Goal: Task Accomplishment & Management: Manage account settings

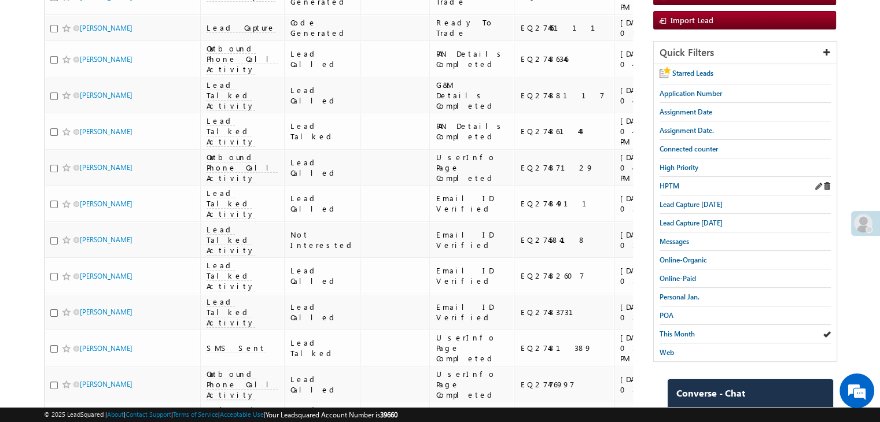
scroll to position [122, 0]
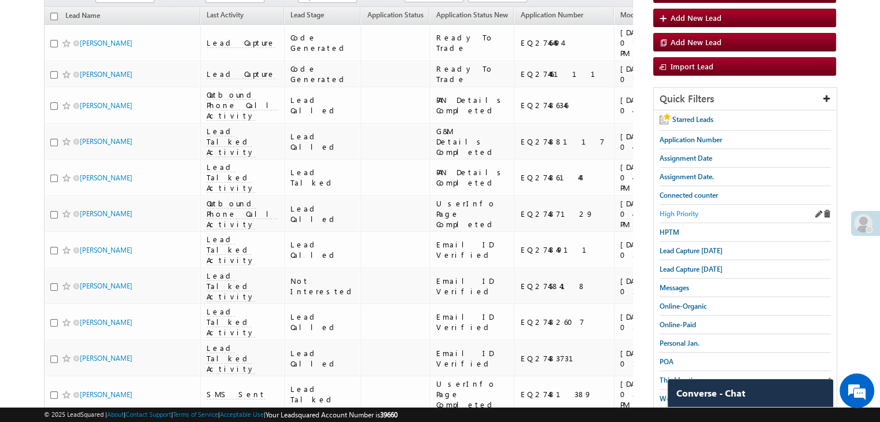
click at [684, 214] on span "High Priority" at bounding box center [678, 213] width 39 height 9
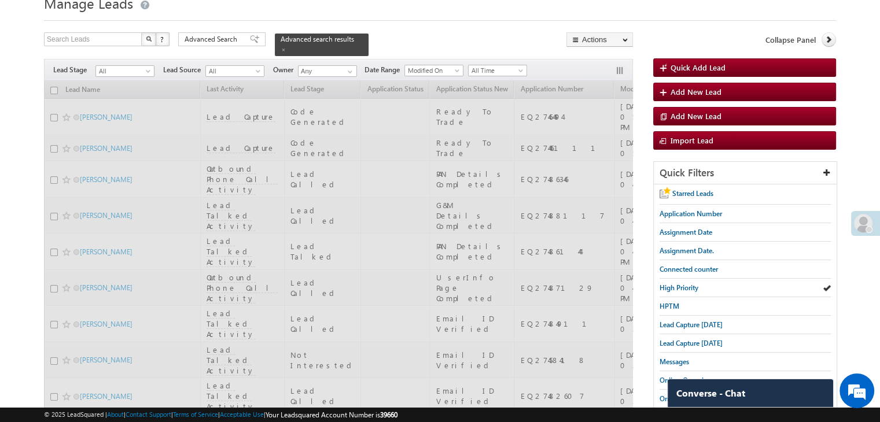
scroll to position [0, 0]
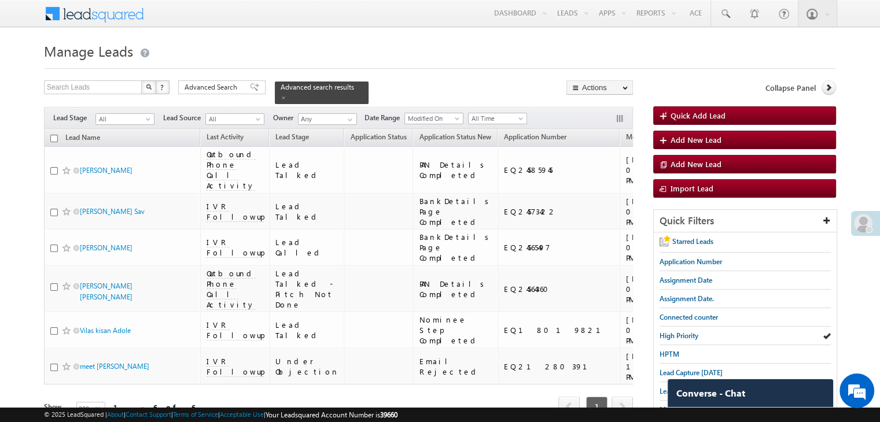
drag, startPoint x: 213, startPoint y: 91, endPoint x: 599, endPoint y: 211, distance: 404.0
click at [213, 91] on span "Advanced Search" at bounding box center [213, 87] width 56 height 10
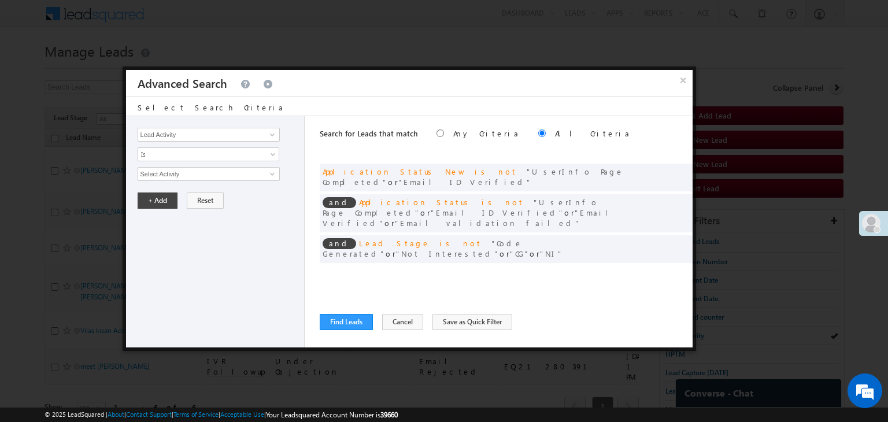
click at [661, 266] on div "and Assignment Date is between [DATE] and [DATE]" at bounding box center [506, 274] width 373 height 17
click at [667, 269] on span at bounding box center [666, 273] width 8 height 8
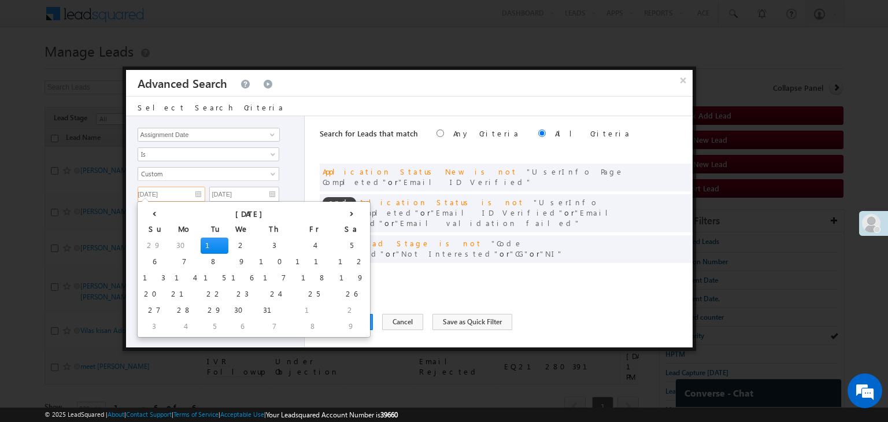
click at [196, 194] on input "[DATE]" at bounding box center [172, 194] width 68 height 15
click at [335, 209] on th "›" at bounding box center [351, 212] width 32 height 17
click at [154, 290] on td "17" at bounding box center [158, 294] width 36 height 16
type input "[DATE]"
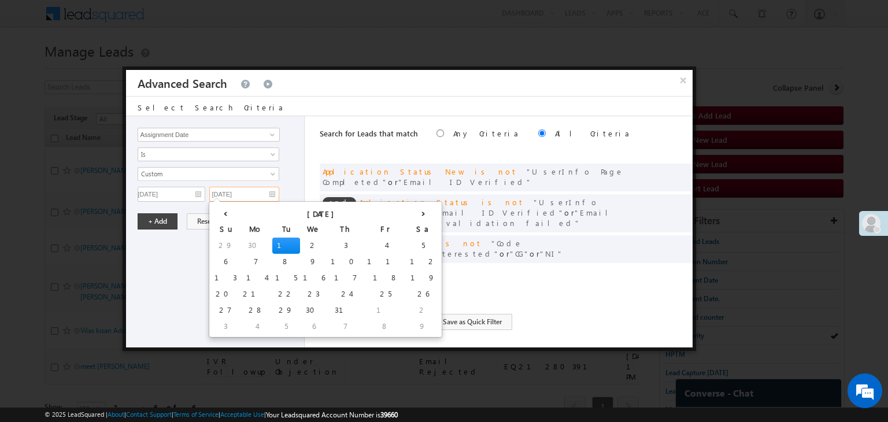
click at [255, 196] on input "[DATE]" at bounding box center [244, 194] width 70 height 15
click at [407, 219] on th "›" at bounding box center [423, 212] width 32 height 17
click at [220, 292] on td "17" at bounding box center [230, 294] width 36 height 16
type input "[DATE]"
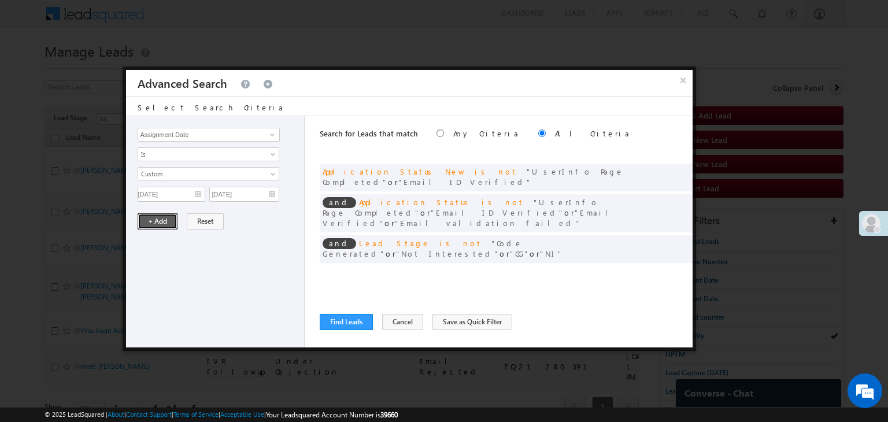
click at [163, 219] on button "+ Add" at bounding box center [158, 221] width 40 height 16
click at [341, 322] on button "Find Leads" at bounding box center [346, 322] width 53 height 16
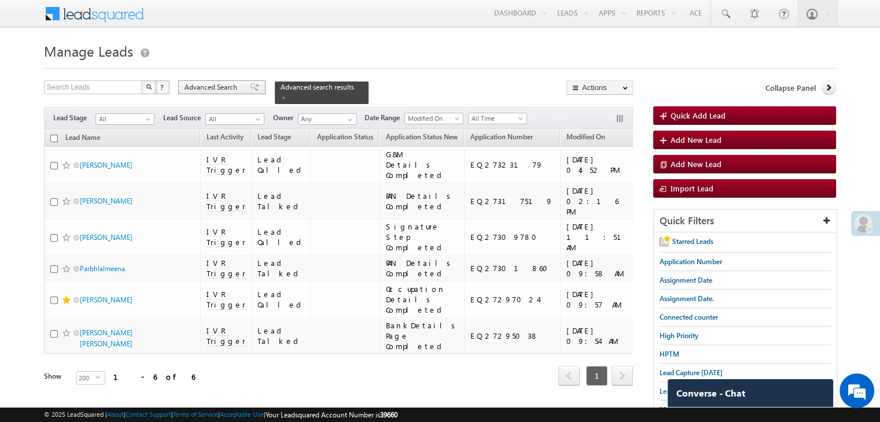
click at [233, 92] on span "Advanced Search" at bounding box center [213, 87] width 56 height 10
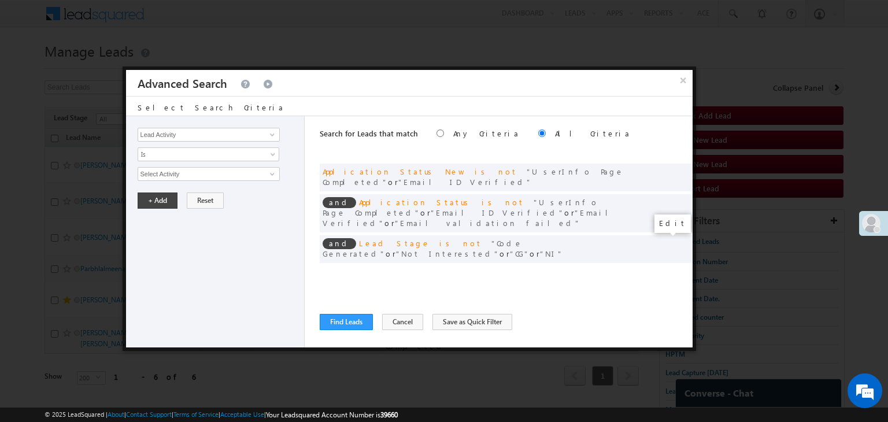
click at [666, 269] on span at bounding box center [666, 273] width 8 height 8
click at [185, 194] on input "[DATE]" at bounding box center [172, 194] width 68 height 15
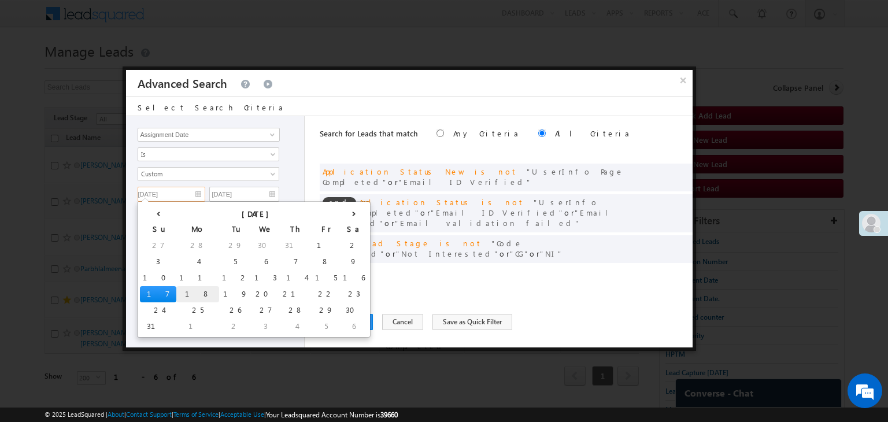
click at [176, 295] on td "18" at bounding box center [197, 294] width 43 height 16
type input "[DATE]"
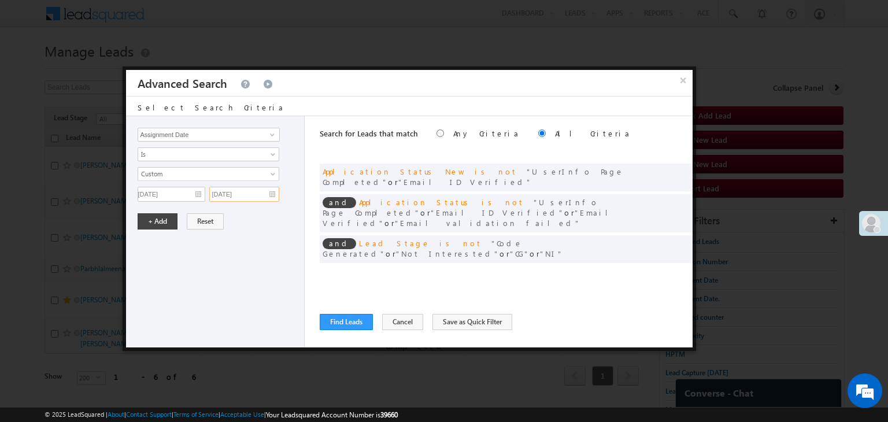
click at [256, 192] on input "[DATE]" at bounding box center [244, 194] width 70 height 15
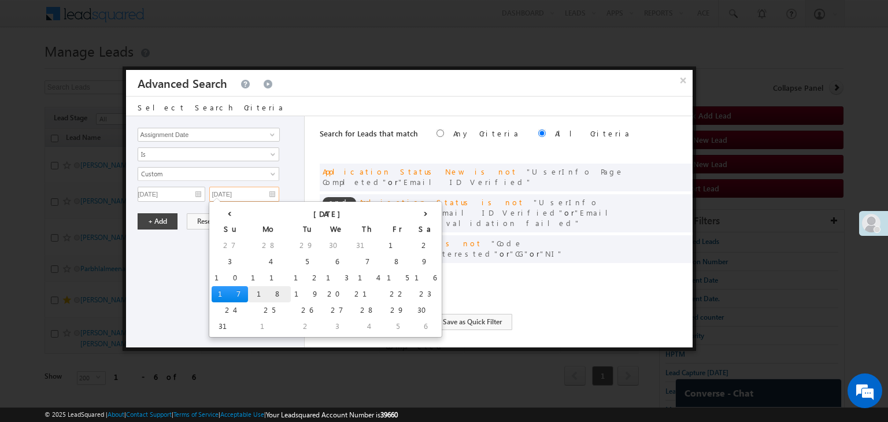
click at [248, 294] on td "18" at bounding box center [269, 294] width 43 height 16
type input "[DATE]"
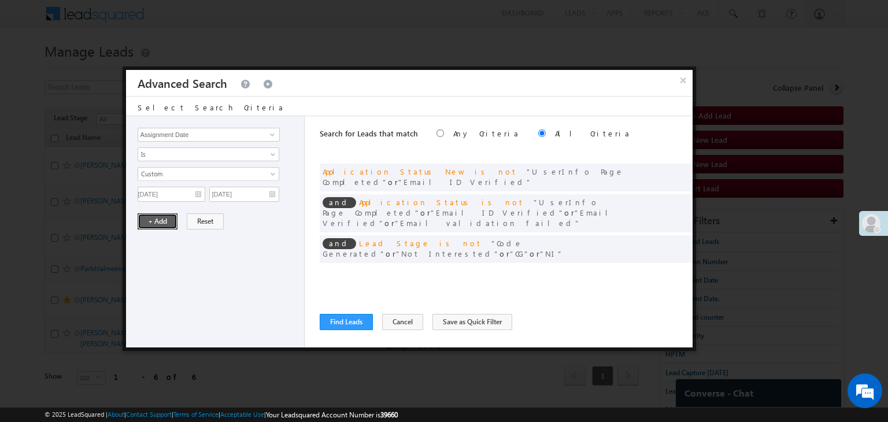
click at [153, 227] on button "+ Add" at bounding box center [158, 221] width 40 height 16
click at [164, 218] on div "Lead Activity Task Sales Group Prospect Id WA Last Message Timestamp 4th Day Di…" at bounding box center [215, 231] width 179 height 231
click at [356, 316] on button "Find Leads" at bounding box center [346, 322] width 53 height 16
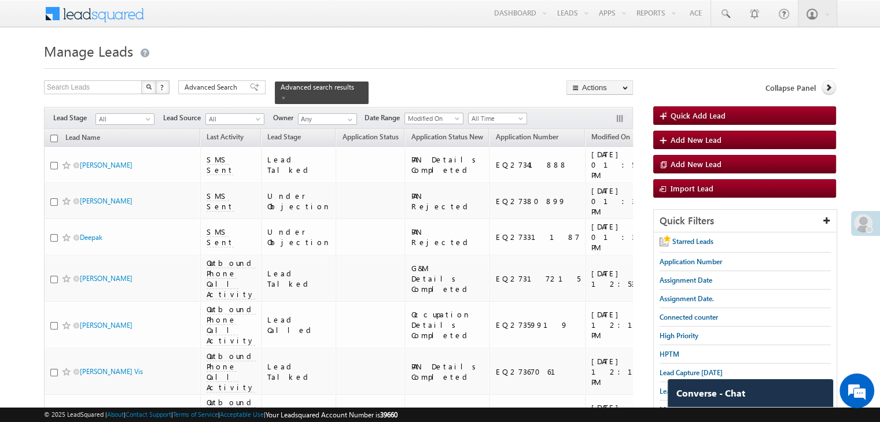
drag, startPoint x: 180, startPoint y: 115, endPoint x: 202, endPoint y: 84, distance: 37.9
click at [209, 90] on span "Advanced Search" at bounding box center [213, 87] width 56 height 10
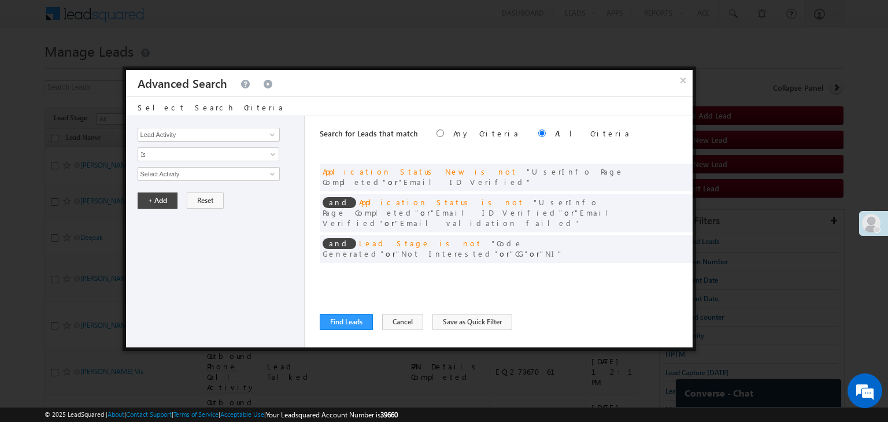
click at [243, 88] on div "× Advanced Search" at bounding box center [409, 83] width 567 height 26
click at [669, 269] on span at bounding box center [666, 273] width 8 height 8
click at [663, 269] on span at bounding box center [666, 273] width 8 height 8
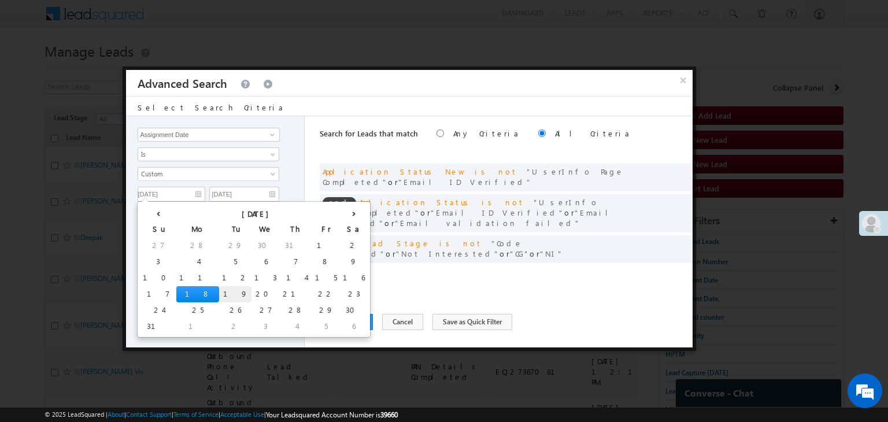
click at [219, 293] on td "19" at bounding box center [235, 294] width 32 height 16
type input "[DATE]"
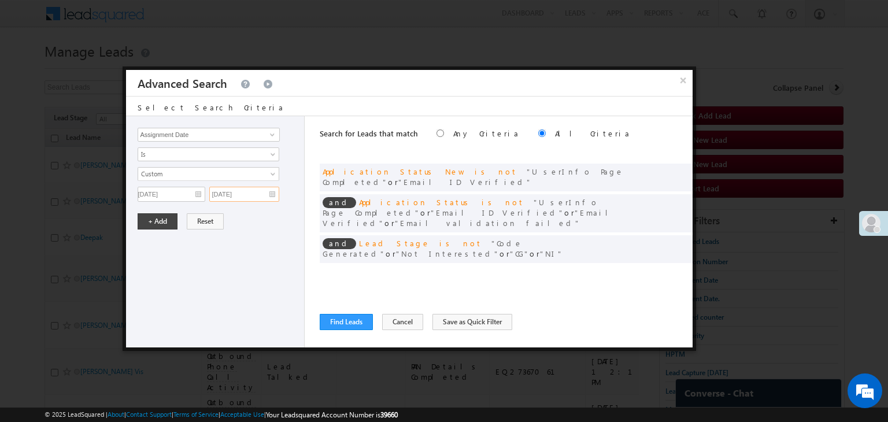
click at [245, 197] on input "[DATE]" at bounding box center [244, 194] width 70 height 15
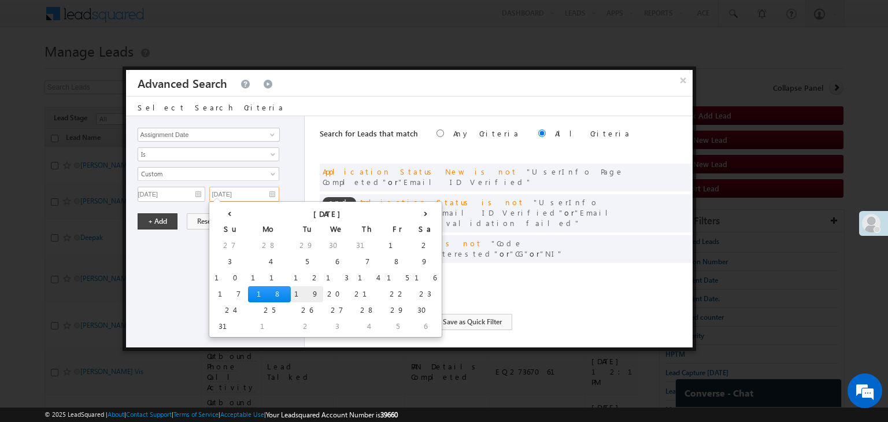
click at [291, 292] on td "19" at bounding box center [307, 294] width 32 height 16
type input "[DATE]"
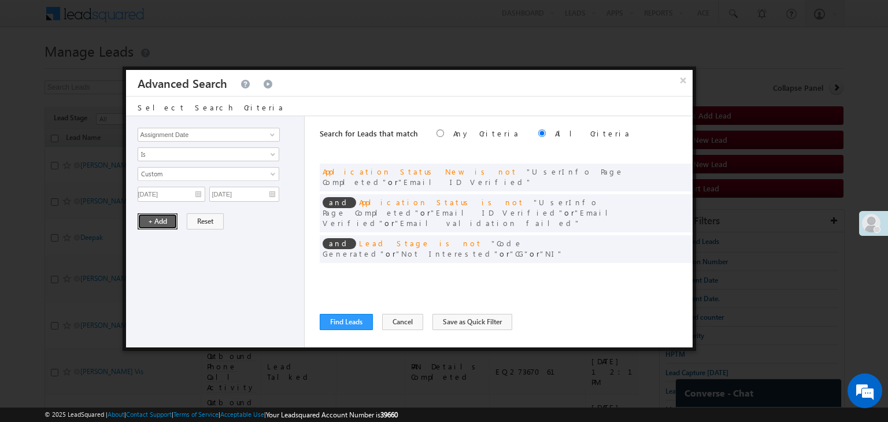
click at [164, 219] on button "+ Add" at bounding box center [158, 221] width 40 height 16
click at [345, 321] on button "Find Leads" at bounding box center [346, 322] width 53 height 16
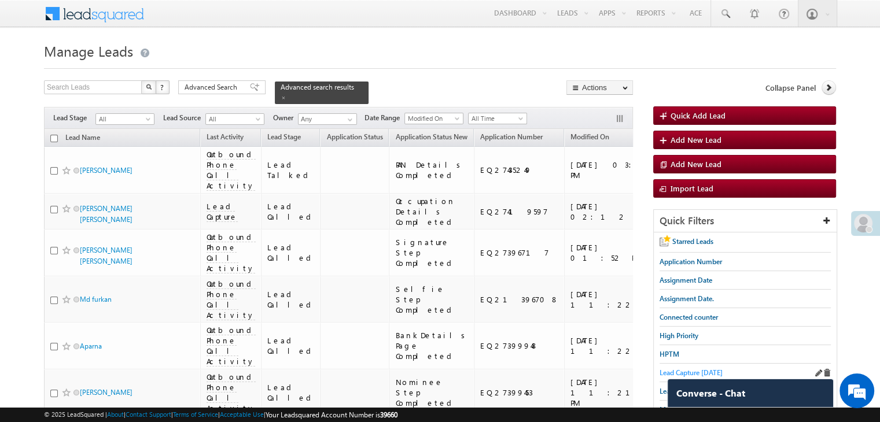
click at [668, 368] on span "Lead Capture [DATE]" at bounding box center [690, 372] width 63 height 9
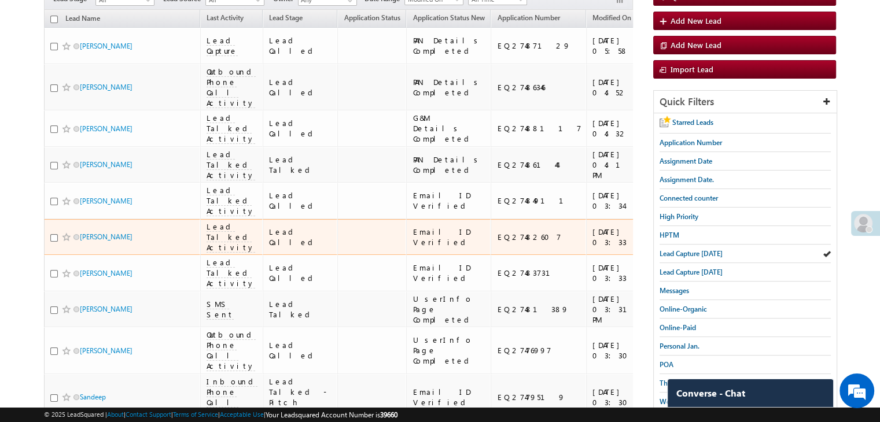
scroll to position [116, 0]
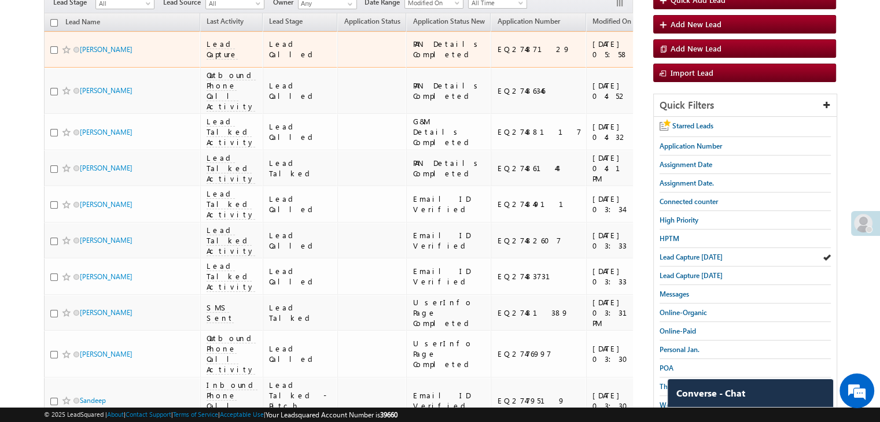
click at [667, 60] on div "[URL][DOMAIN_NAME]" at bounding box center [712, 49] width 90 height 21
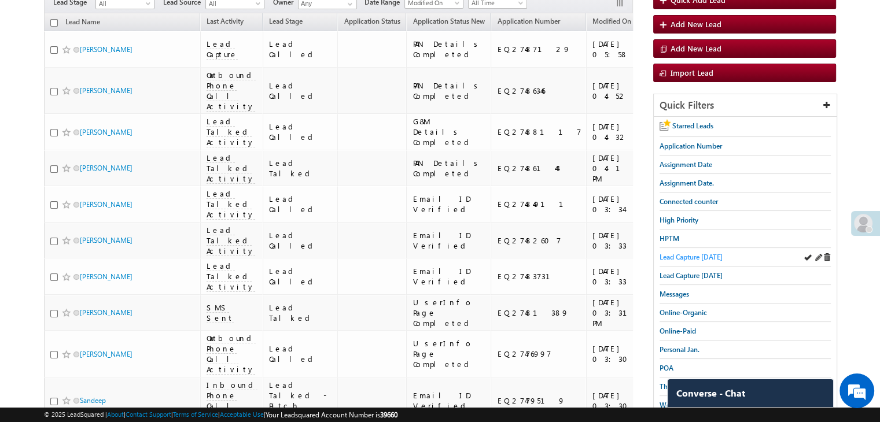
click at [675, 253] on span "Lead Capture [DATE]" at bounding box center [690, 257] width 63 height 9
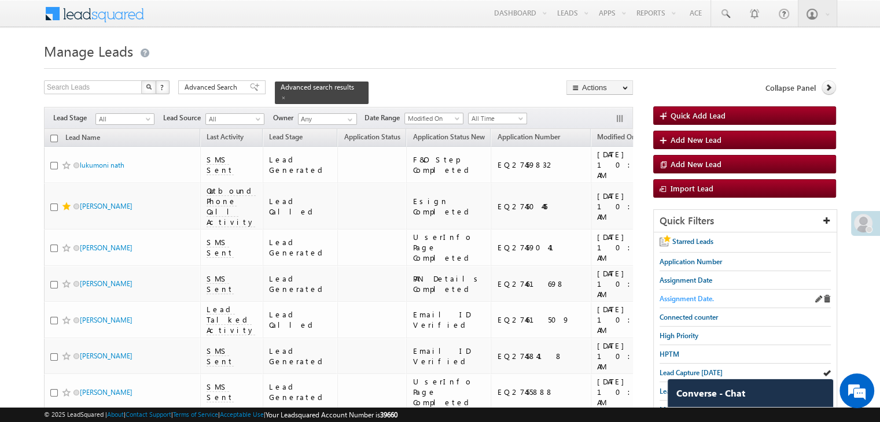
click at [701, 297] on span "Assignment Date." at bounding box center [686, 298] width 54 height 9
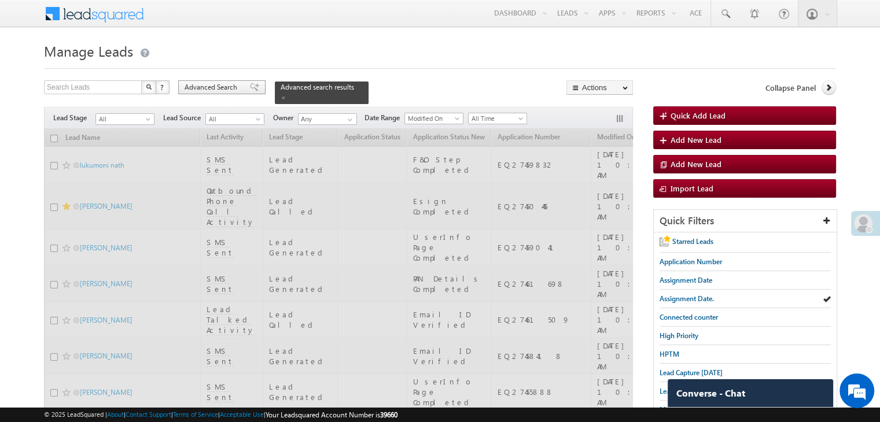
click at [231, 86] on span "Advanced Search" at bounding box center [213, 87] width 56 height 10
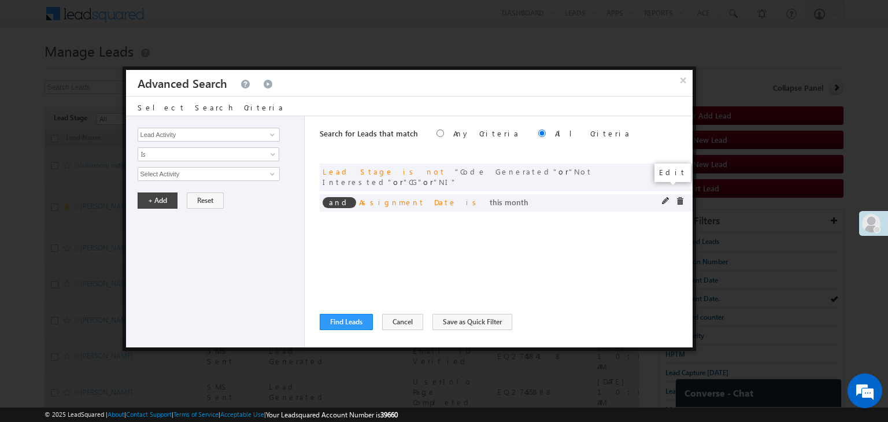
click at [664, 197] on span at bounding box center [666, 201] width 8 height 8
click at [685, 79] on button "×" at bounding box center [683, 80] width 19 height 20
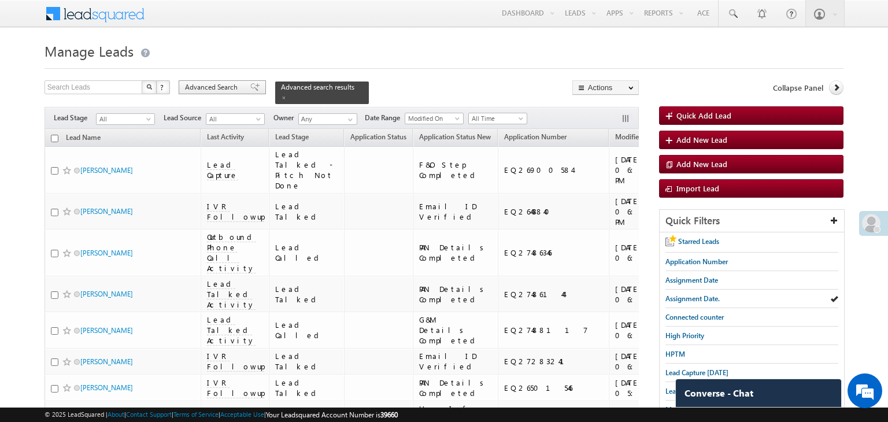
drag, startPoint x: 175, startPoint y: 176, endPoint x: 244, endPoint y: 87, distance: 112.5
click at [175, 176] on div "Rakesh vasava" at bounding box center [123, 173] width 145 height 16
click at [250, 84] on span at bounding box center [254, 87] width 9 height 8
click at [0, 0] on link at bounding box center [0, 0] width 0 height 0
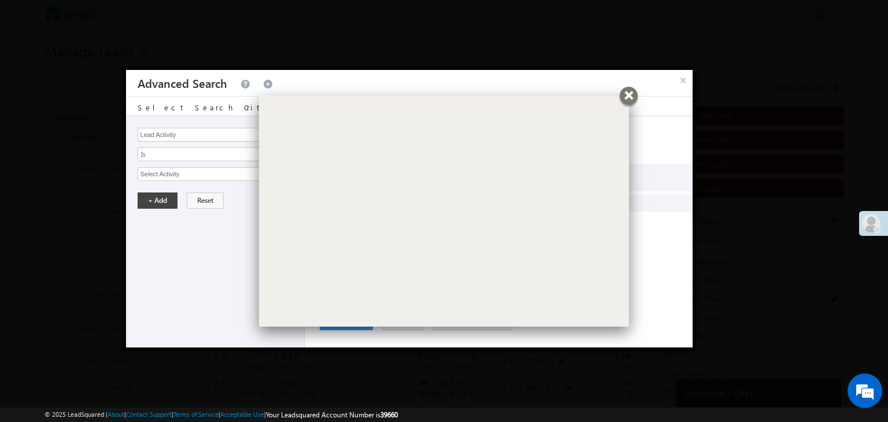
click at [627, 91] on div at bounding box center [629, 96] width 18 height 18
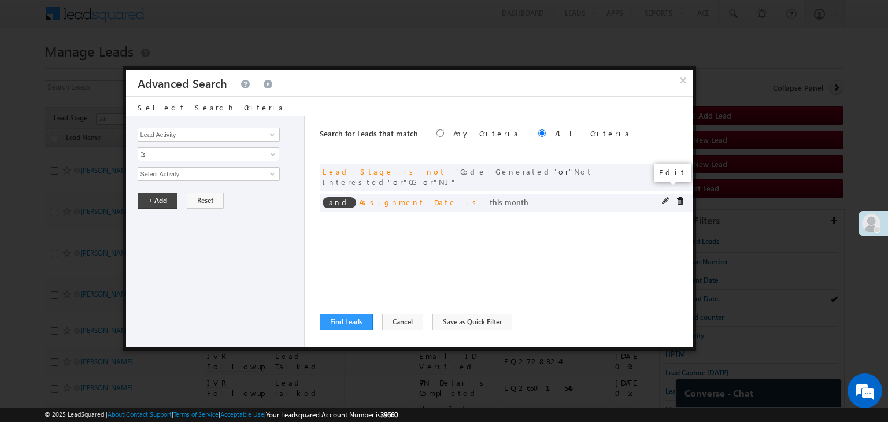
click at [665, 197] on span at bounding box center [666, 201] width 8 height 8
click at [663, 197] on span at bounding box center [666, 201] width 8 height 8
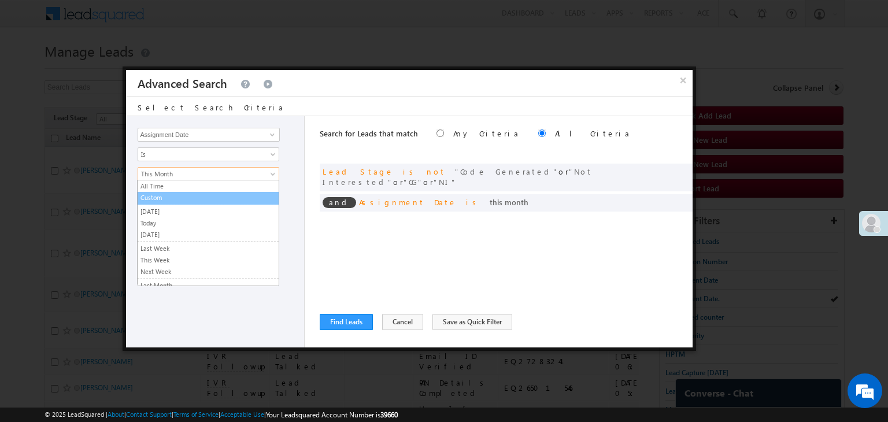
click at [206, 193] on link "Custom" at bounding box center [208, 198] width 141 height 10
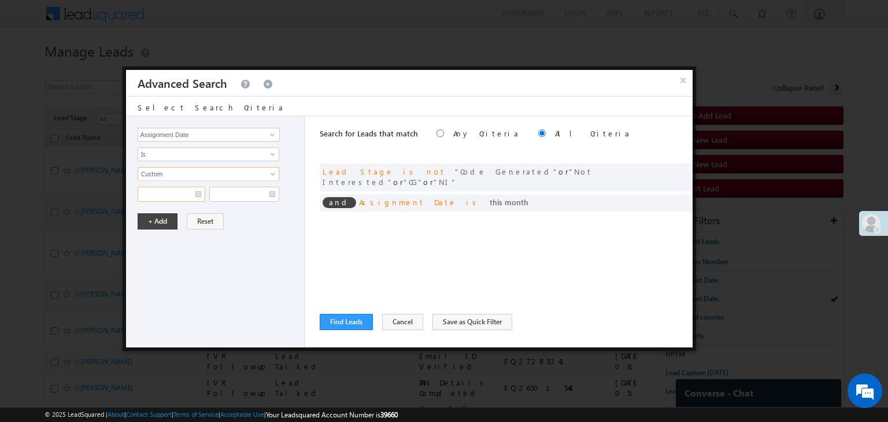
click at [193, 193] on input "text" at bounding box center [172, 194] width 68 height 15
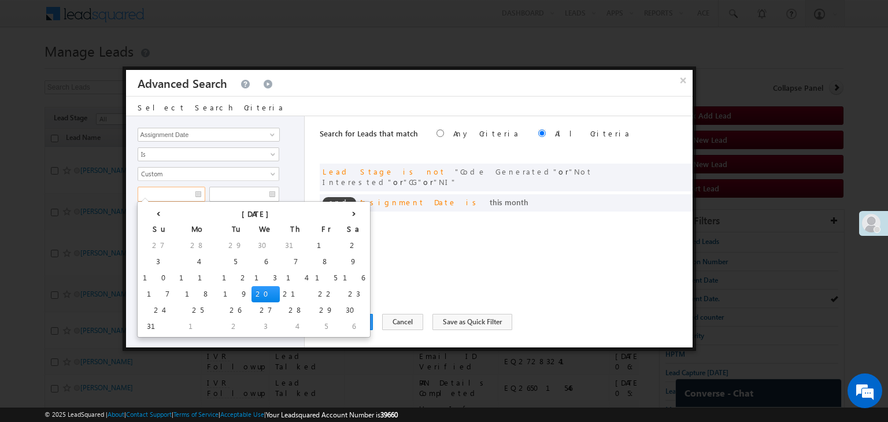
drag, startPoint x: 149, startPoint y: 292, endPoint x: 155, endPoint y: 283, distance: 10.4
click at [149, 291] on td "17" at bounding box center [158, 294] width 36 height 16
type input "[DATE]"
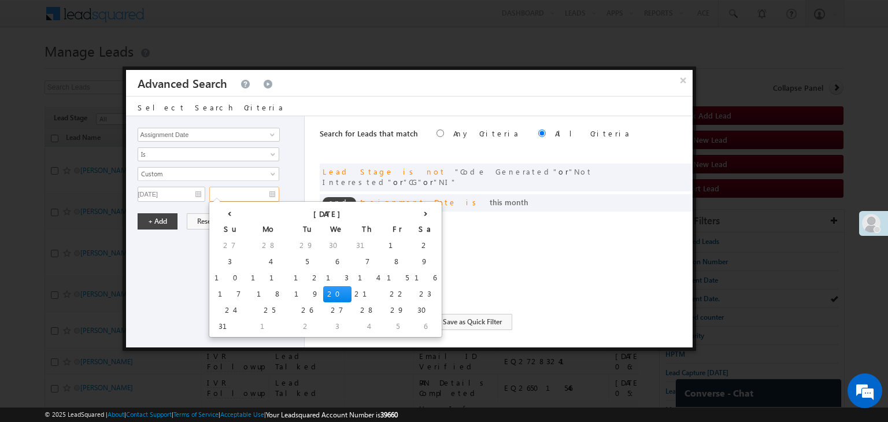
click at [261, 191] on input "text" at bounding box center [244, 194] width 70 height 15
click at [220, 290] on td "17" at bounding box center [230, 294] width 36 height 16
type input "[DATE]"
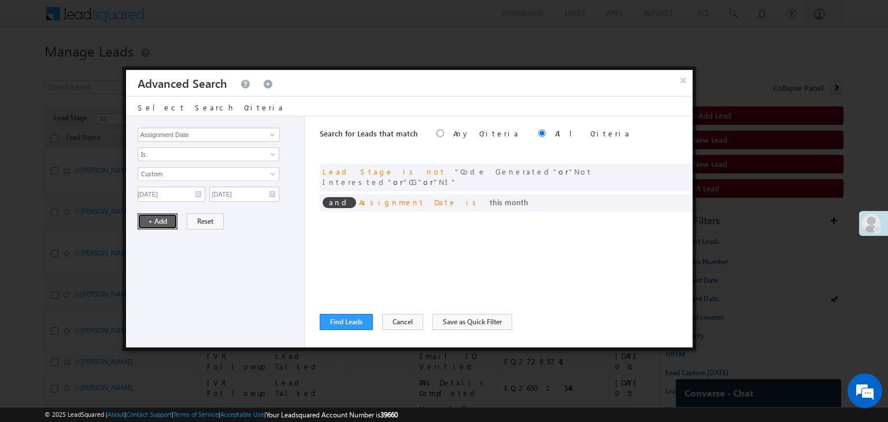
click at [153, 222] on button "+ Add" at bounding box center [158, 221] width 40 height 16
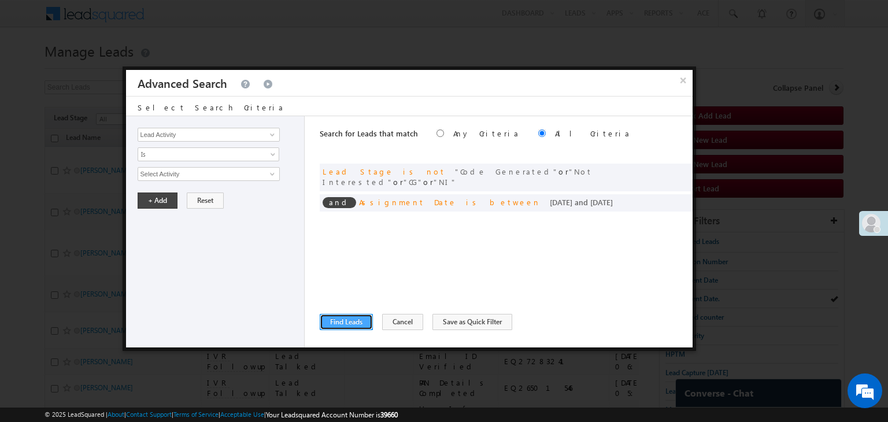
click at [352, 324] on button "Find Leads" at bounding box center [346, 322] width 53 height 16
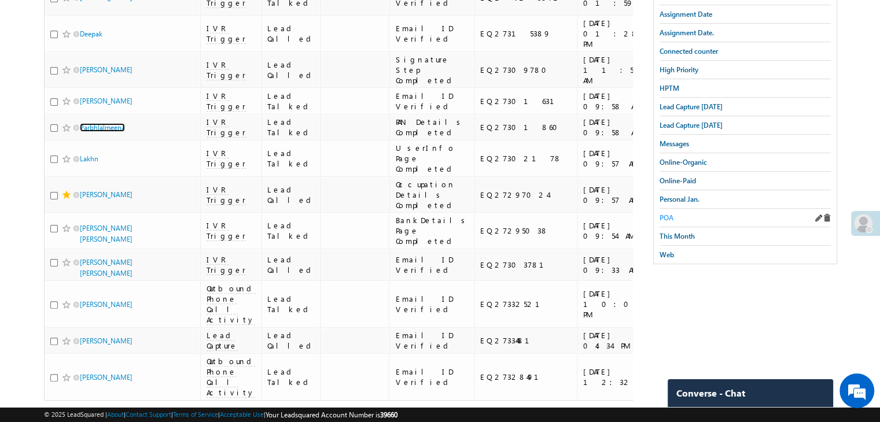
scroll to position [174, 0]
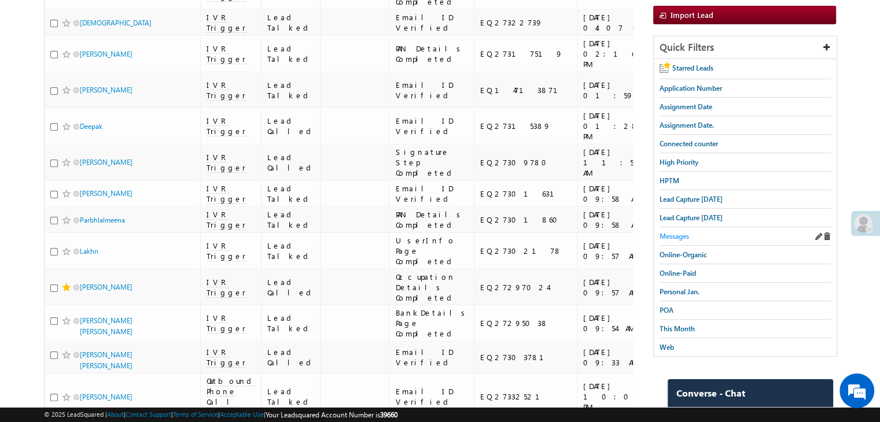
click at [675, 233] on span "Messages" at bounding box center [673, 236] width 29 height 9
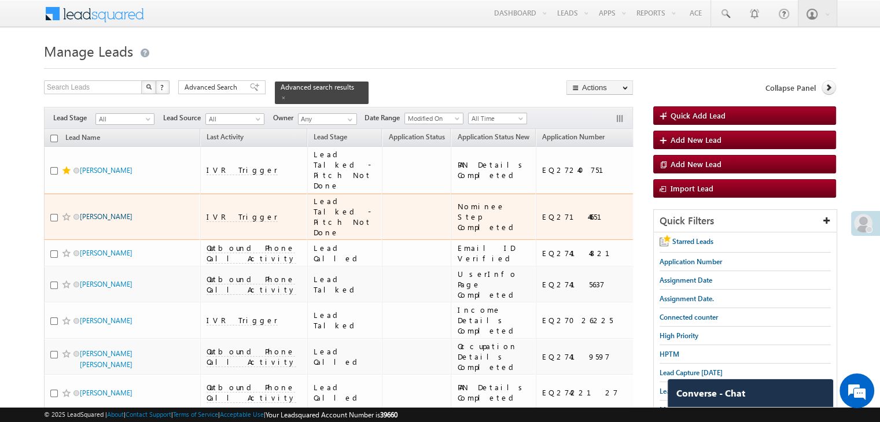
scroll to position [58, 0]
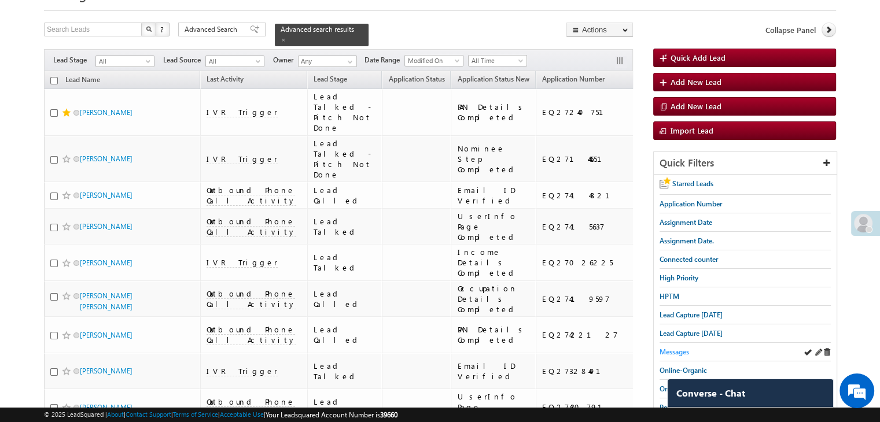
click at [669, 348] on span "Messages" at bounding box center [673, 352] width 29 height 9
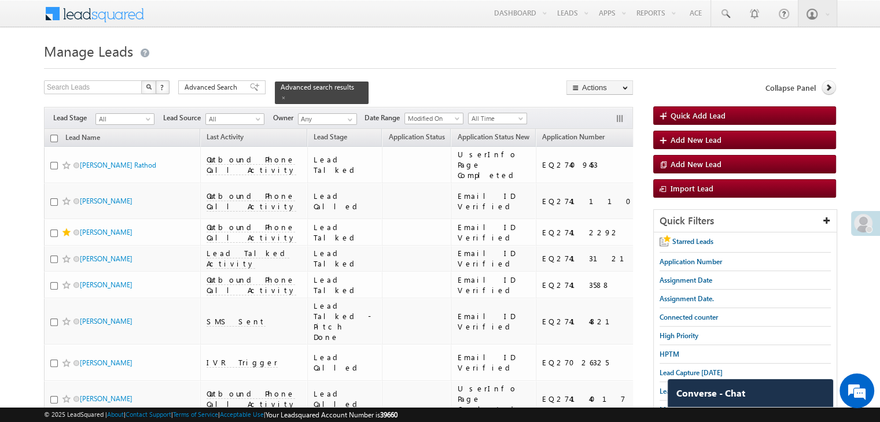
scroll to position [116, 0]
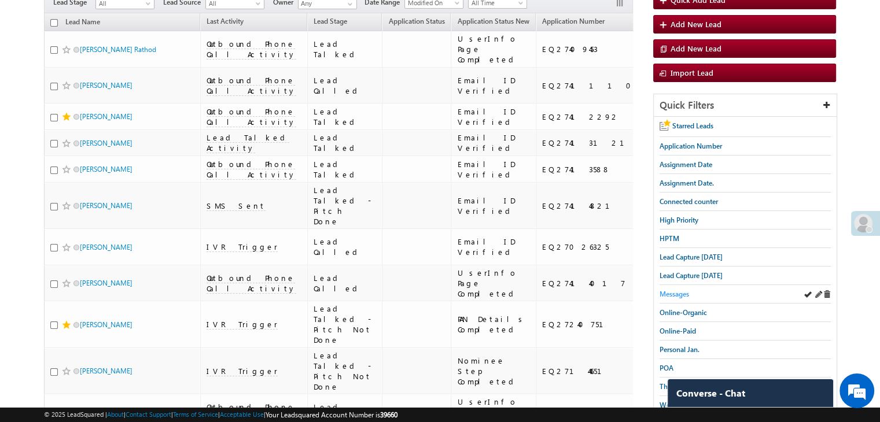
click at [686, 292] on span "Messages" at bounding box center [673, 294] width 29 height 9
click at [673, 285] on div "Messages" at bounding box center [744, 294] width 171 height 19
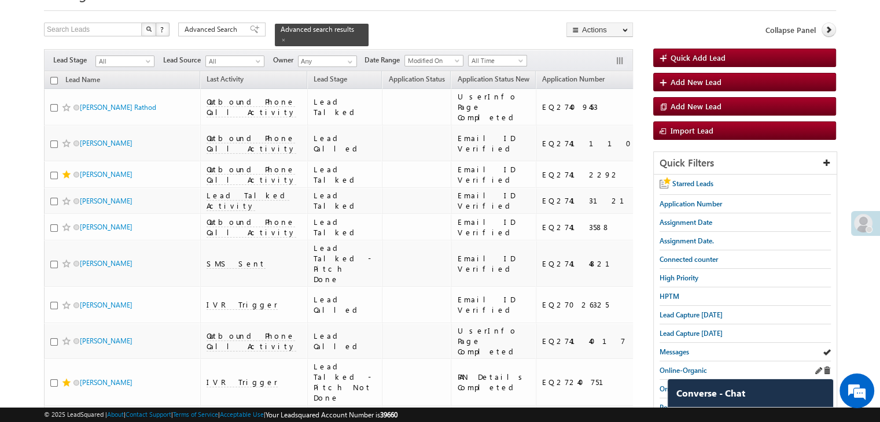
scroll to position [174, 0]
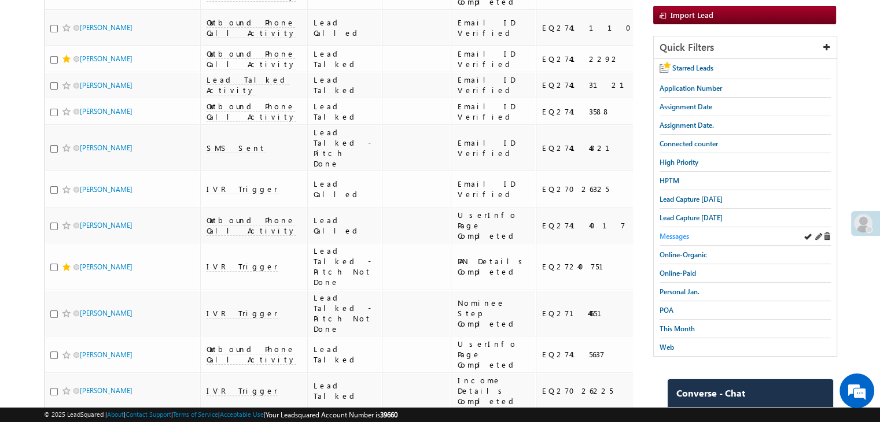
click at [677, 234] on span "Messages" at bounding box center [673, 236] width 29 height 9
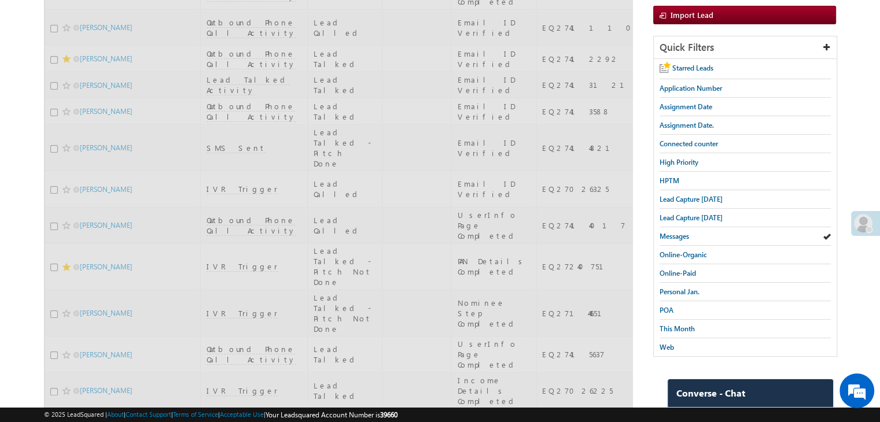
scroll to position [0, 0]
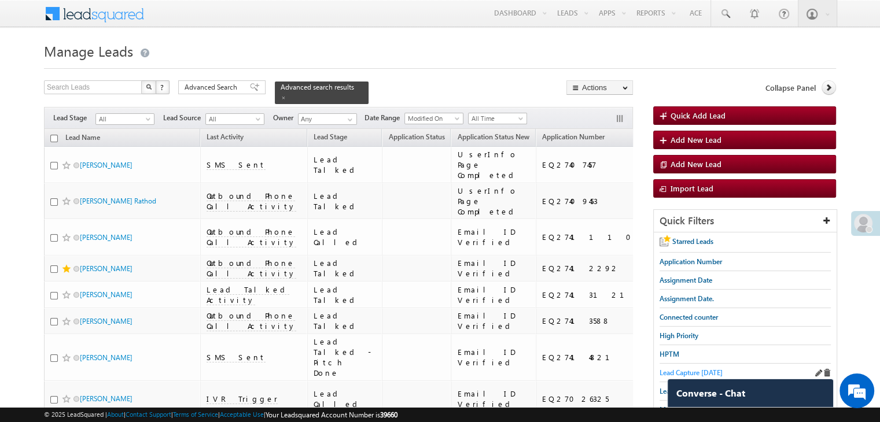
click at [696, 372] on span "Lead Capture [DATE]" at bounding box center [690, 372] width 63 height 9
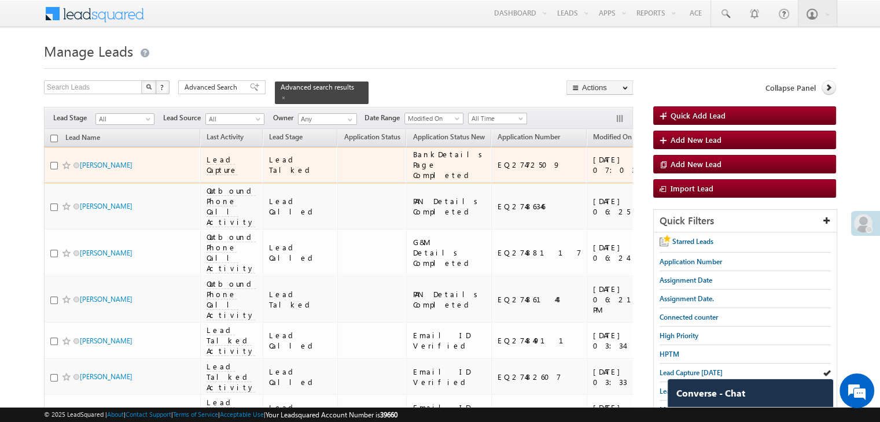
click at [667, 175] on div "[URL][DOMAIN_NAME]" at bounding box center [712, 164] width 90 height 21
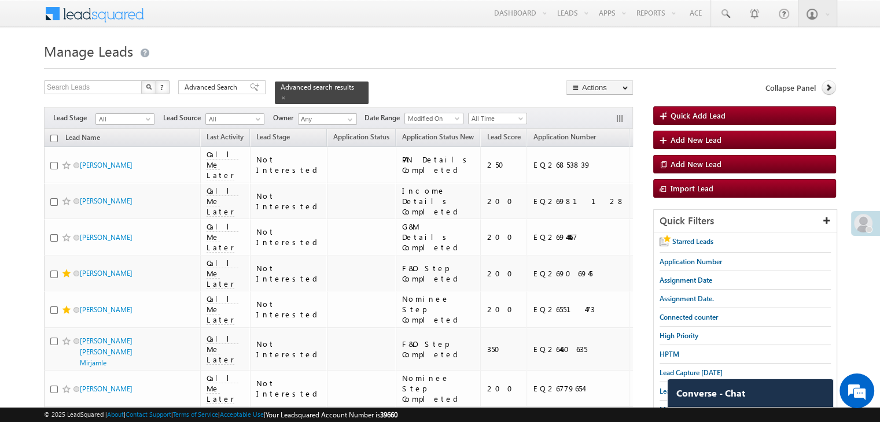
drag, startPoint x: 242, startPoint y: 83, endPoint x: 233, endPoint y: 92, distance: 13.1
click at [242, 83] on div "Advanced Search" at bounding box center [221, 87] width 87 height 14
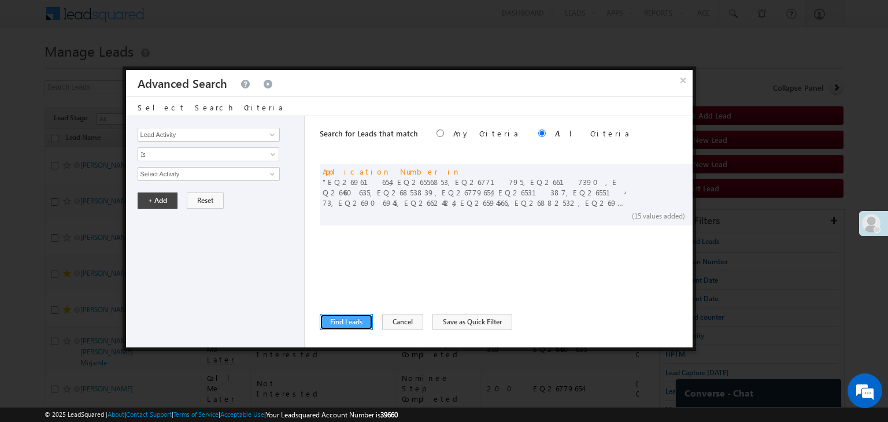
click at [331, 322] on button "Find Leads" at bounding box center [346, 322] width 53 height 16
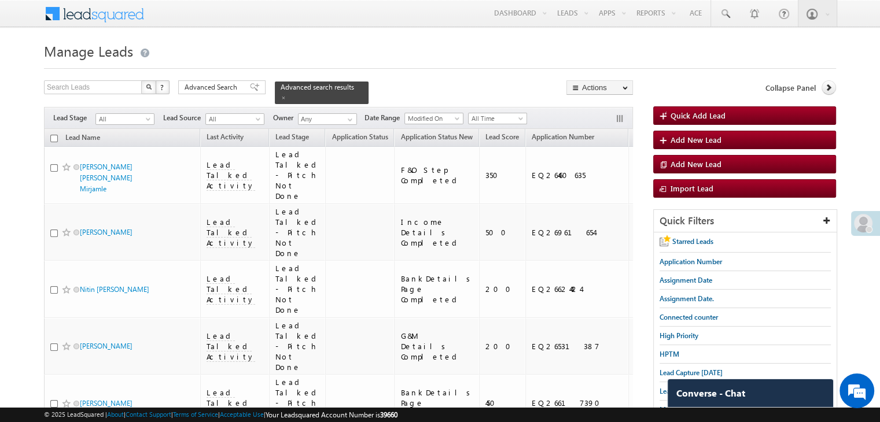
click at [54, 135] on input "checkbox" at bounding box center [54, 139] width 8 height 8
checkbox input "true"
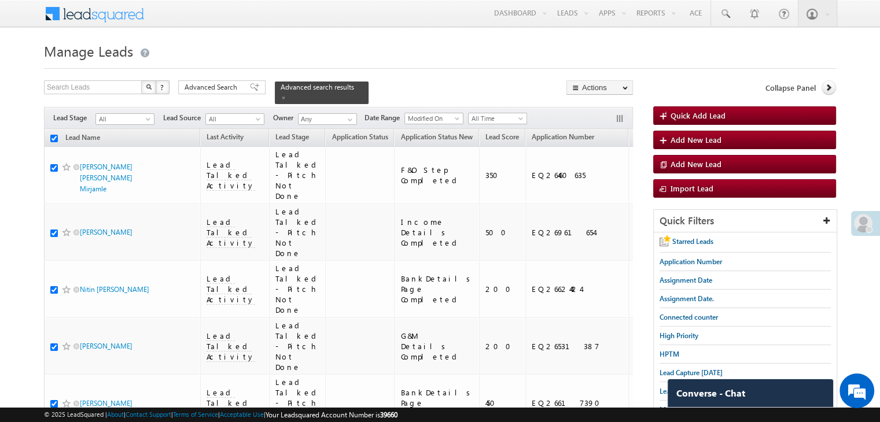
checkbox input "true"
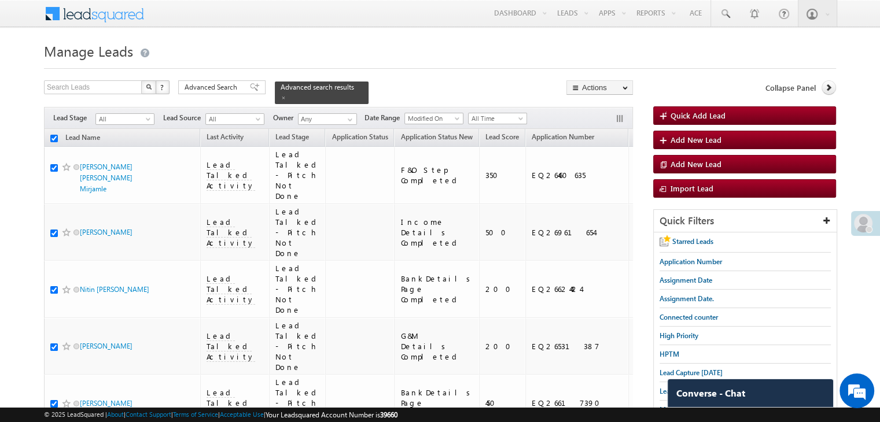
checkbox input "true"
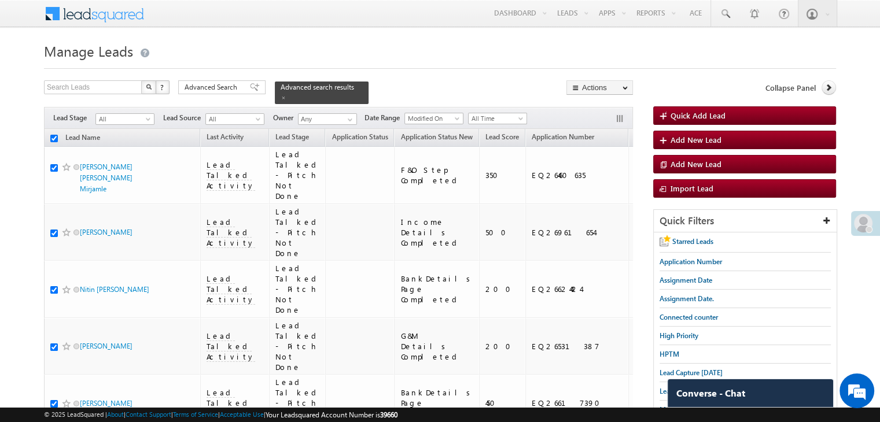
checkbox input "true"
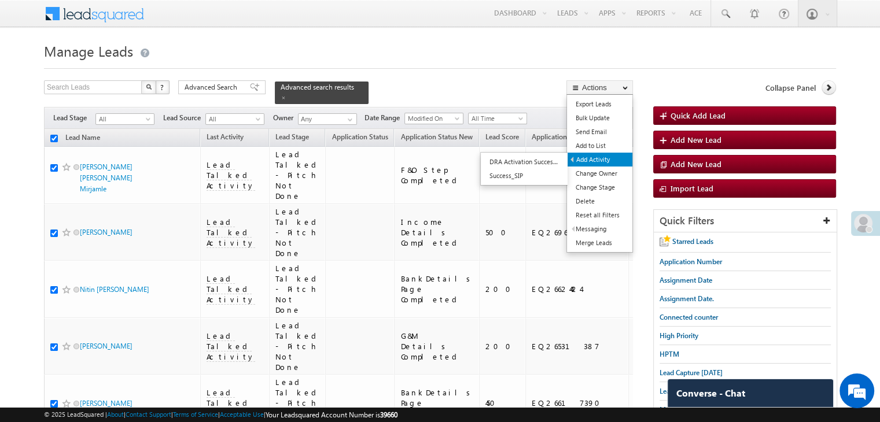
click at [604, 160] on link "Add Activity" at bounding box center [599, 160] width 65 height 14
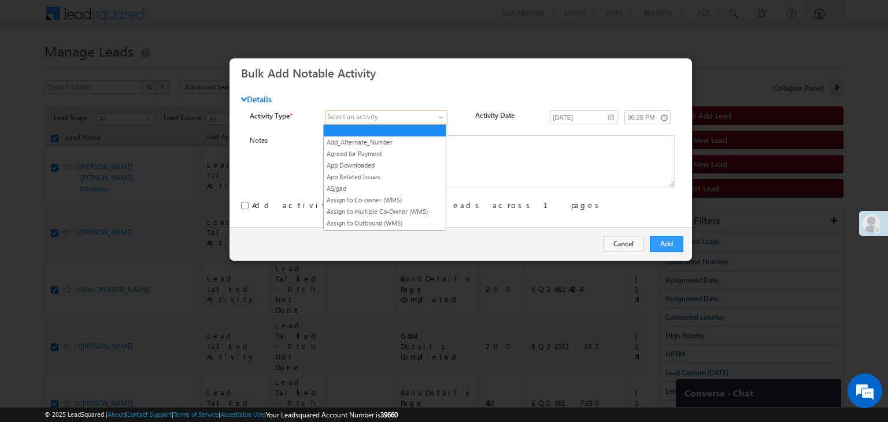
click at [382, 119] on span at bounding box center [380, 117] width 109 height 10
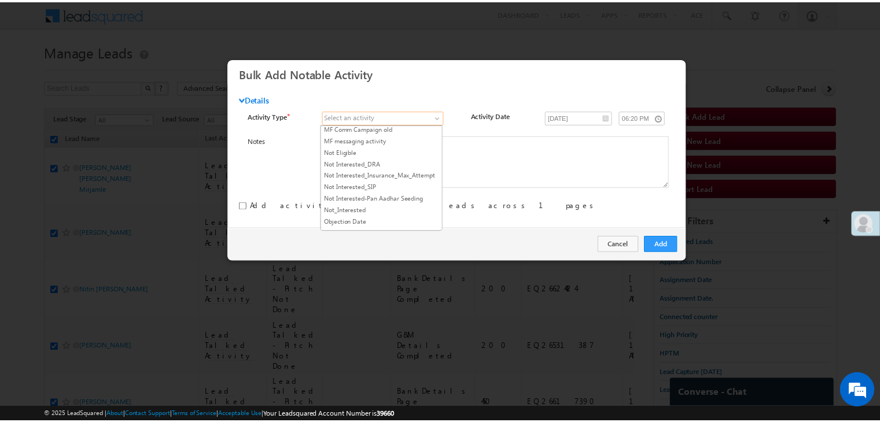
scroll to position [752, 0]
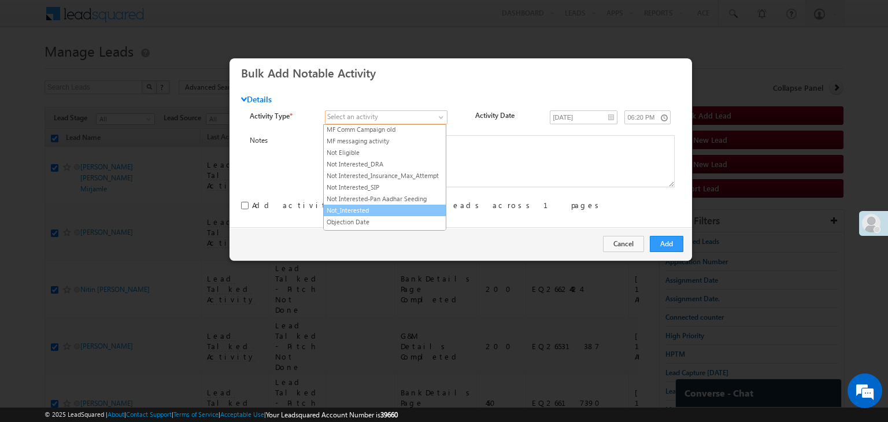
click at [378, 205] on link "Not_Interested" at bounding box center [385, 210] width 122 height 10
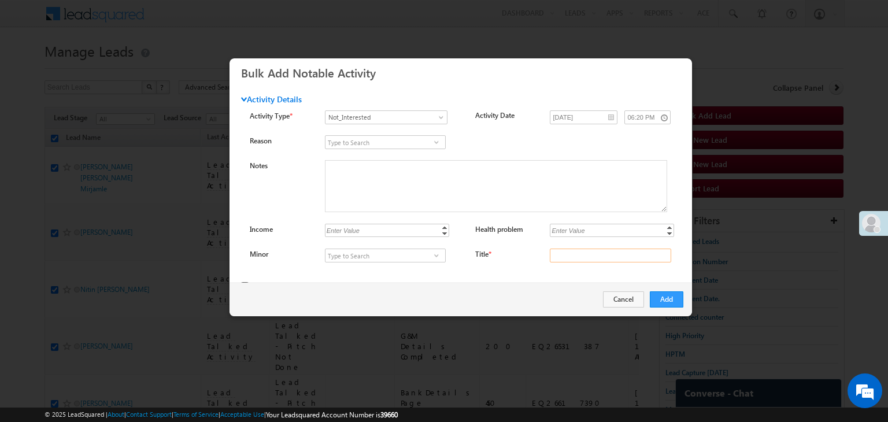
click at [622, 257] on input "Title *" at bounding box center [610, 256] width 121 height 14
type input "na"
click at [658, 294] on button "Add" at bounding box center [667, 300] width 34 height 16
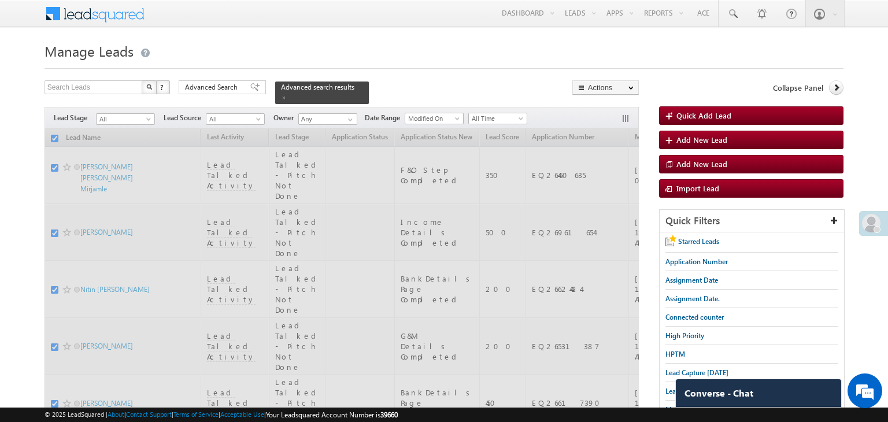
checkbox input "false"
